Goal: Communication & Community: Connect with others

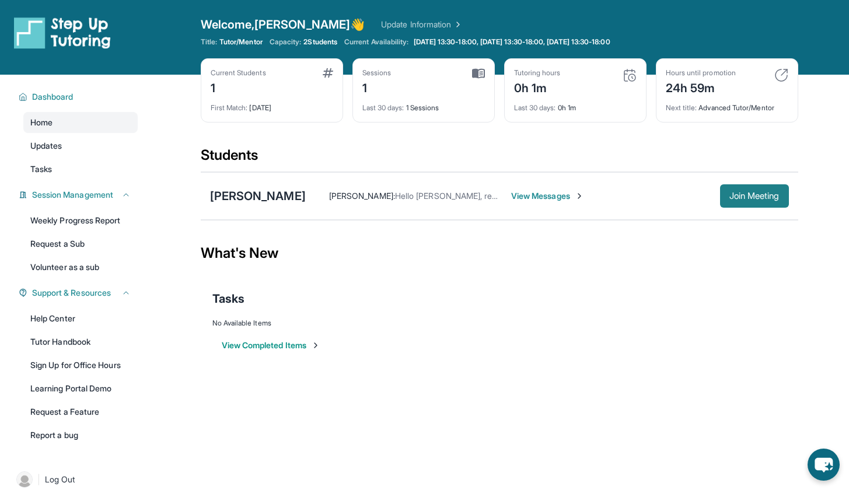
click at [754, 199] on span "Join Meeting" at bounding box center [754, 195] width 50 height 7
click at [451, 195] on span "Hello Karine, reminder that Arsen has a tutoring session at 4:30 today." at bounding box center [568, 196] width 346 height 10
click at [539, 183] on div "Arsen Isakhanyan Jessica Jiang : Hello Karine, reminder that Arsen has a tutori…" at bounding box center [499, 196] width 597 height 48
click at [537, 190] on span "View Messages" at bounding box center [547, 196] width 73 height 12
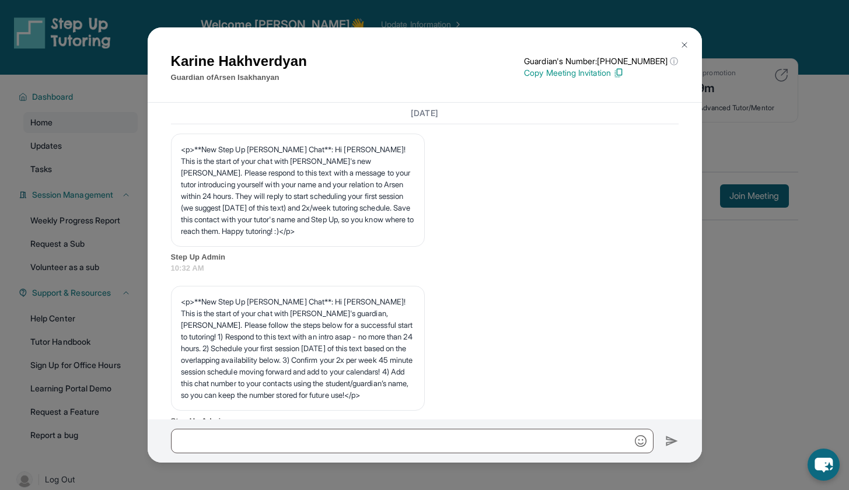
scroll to position [3401, 0]
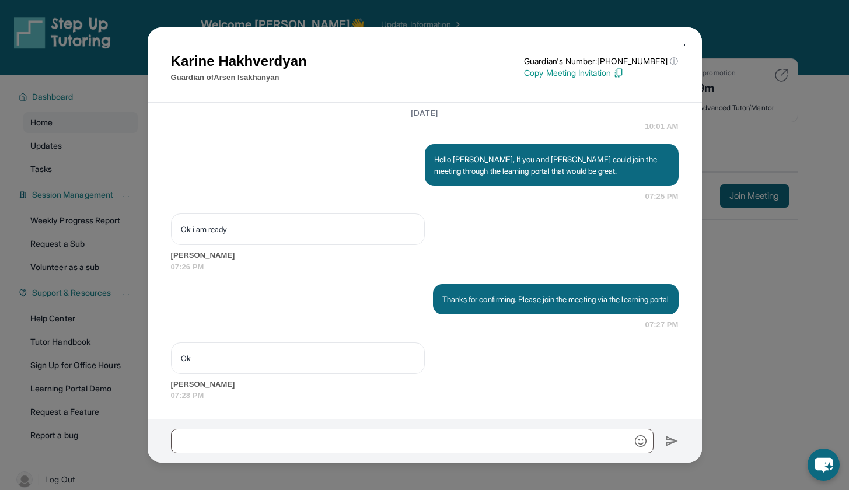
click at [687, 42] on img at bounding box center [684, 44] width 9 height 9
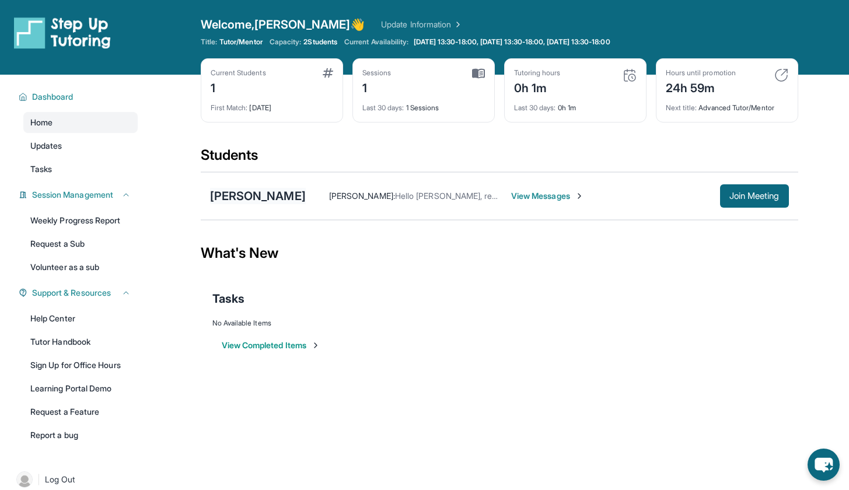
click at [268, 197] on div "[PERSON_NAME]" at bounding box center [258, 196] width 96 height 16
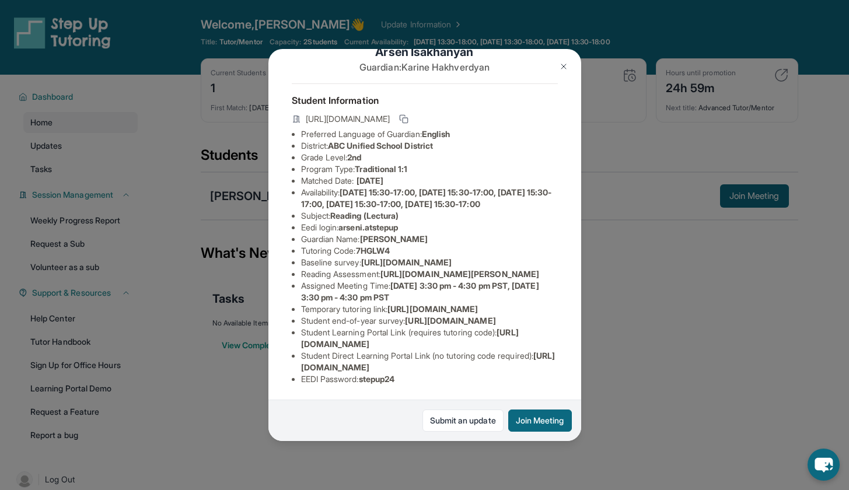
scroll to position [63, 0]
drag, startPoint x: 297, startPoint y: 260, endPoint x: 581, endPoint y: 285, distance: 284.6
click at [581, 285] on div "Arsen Isakhanyan Guardian: Karine Hakhverdyan Student Information https://stude…" at bounding box center [424, 245] width 849 height 490
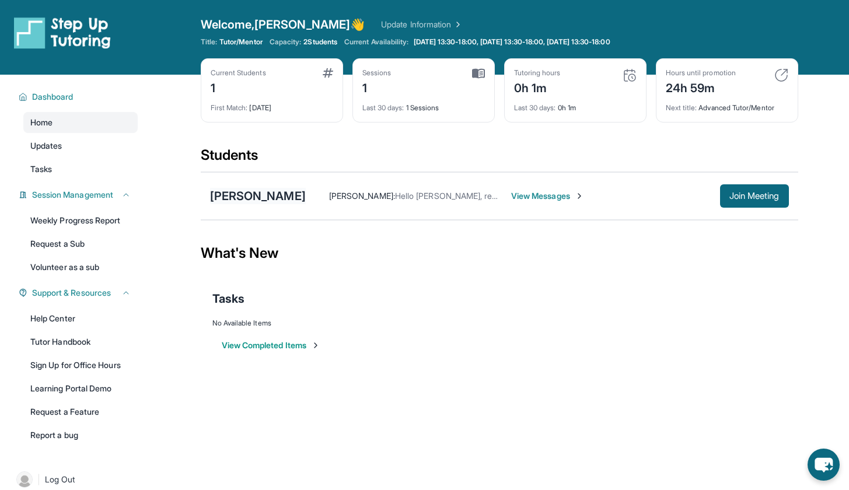
click at [257, 195] on div "[PERSON_NAME]" at bounding box center [258, 196] width 96 height 16
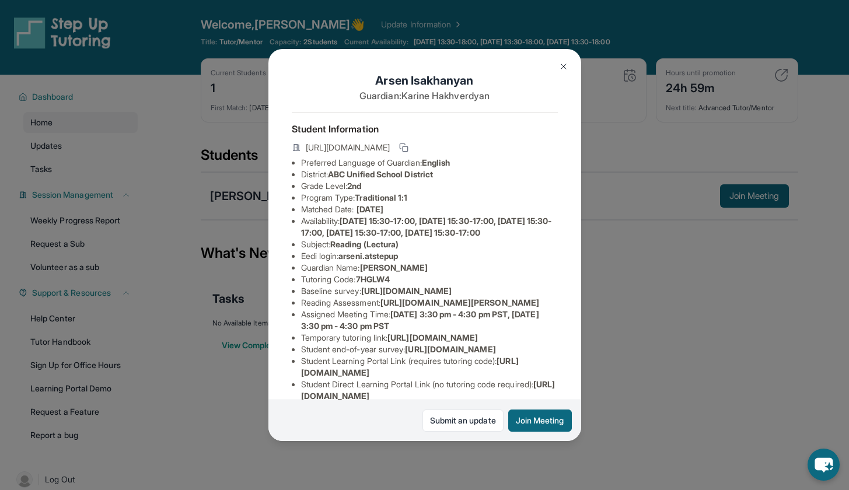
click at [361, 296] on span "https://airtable.com/apprlfn8WjpjBUn2G/shrK0QR6AaNyG5psY?prefill_Type%20of%20Fo…" at bounding box center [406, 291] width 90 height 10
copy li "Baseline survey : https://airtable.com/apprlfn8WjpjBUn2G/shrK0QR6AaNyG5psY?pref…"
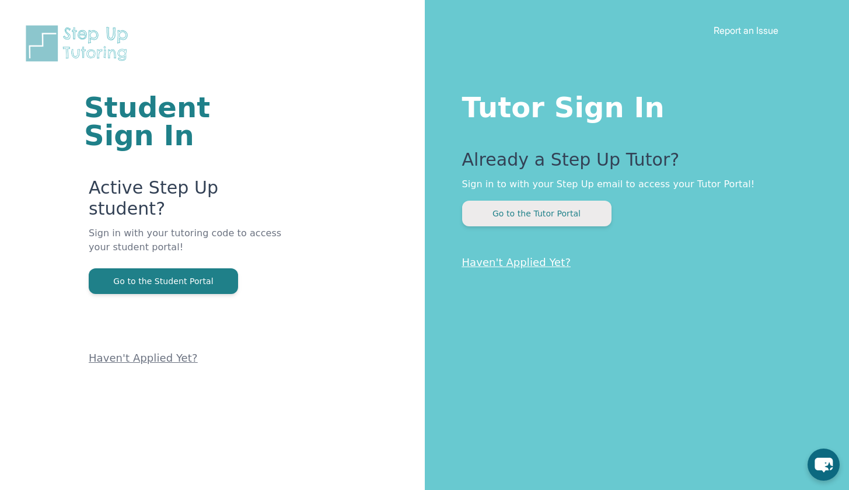
click at [567, 223] on button "Go to the Tutor Portal" at bounding box center [536, 214] width 149 height 26
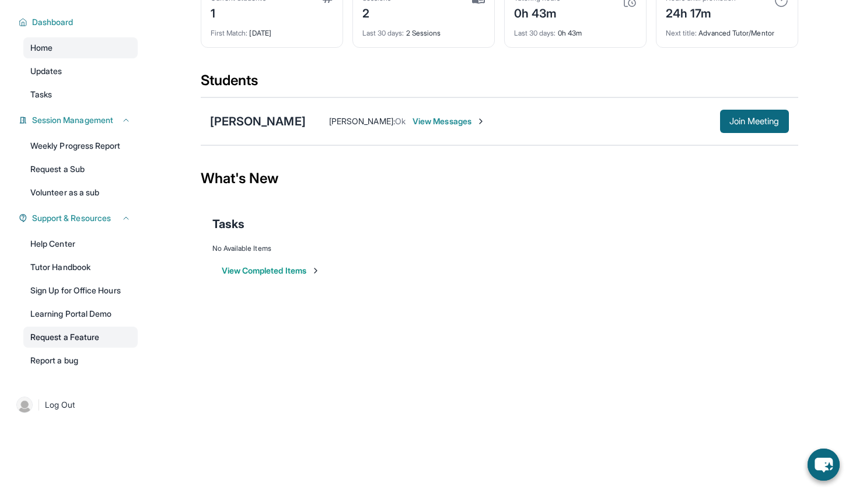
scroll to position [75, 0]
